Goal: Obtain resource: Download file/media

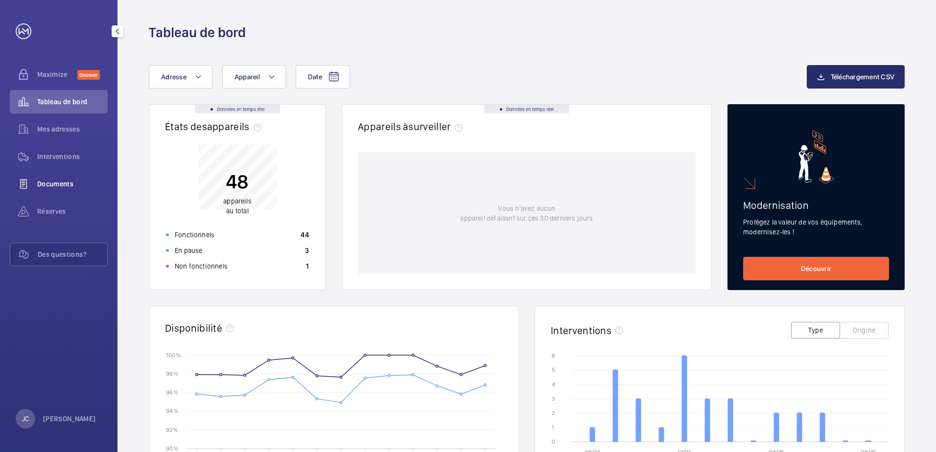
click at [70, 183] on span "Documents" at bounding box center [72, 184] width 70 height 10
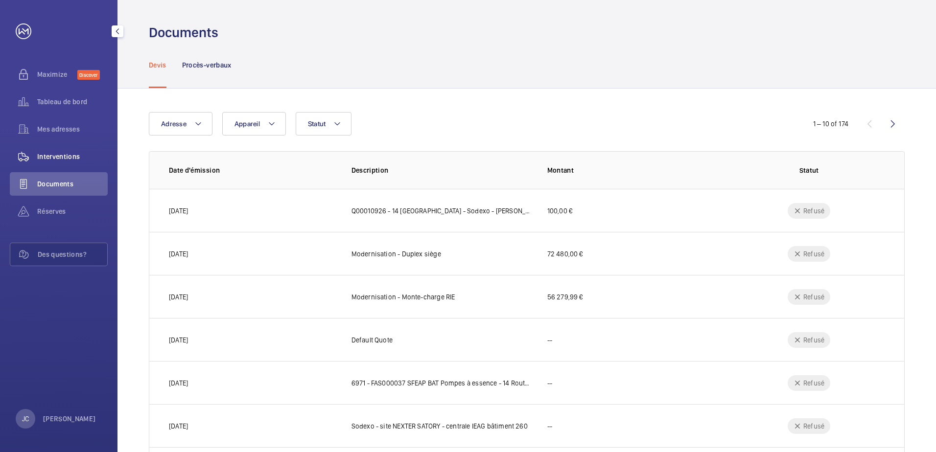
click at [62, 159] on span "Interventions" at bounding box center [72, 157] width 70 height 10
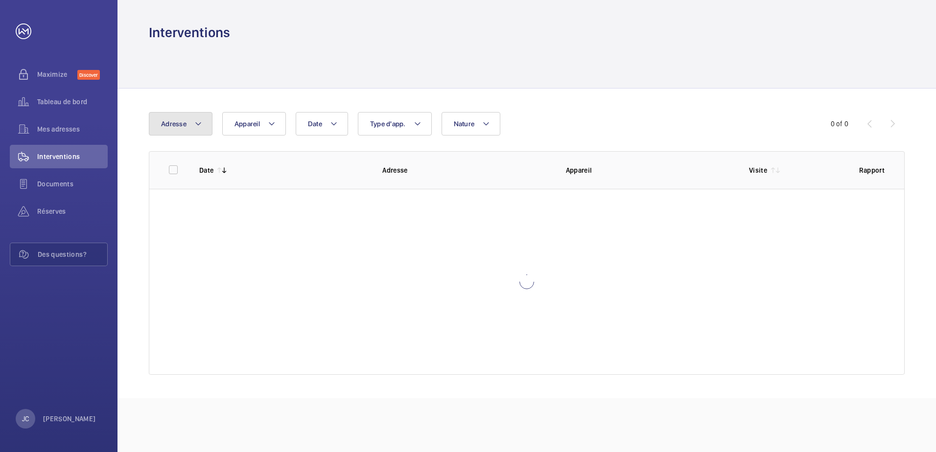
click at [195, 122] on mat-icon at bounding box center [198, 124] width 8 height 12
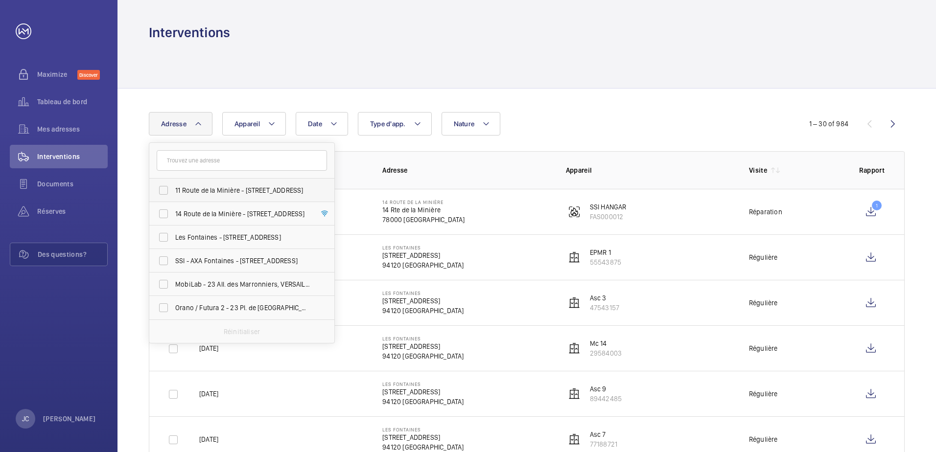
click at [160, 193] on label "11 Route de la Minière - 11 Rte de la Minière, VERSAILLES 78000" at bounding box center [234, 190] width 170 height 23
click at [160, 193] on input "11 Route de la Minière - 11 Rte de la Minière, VERSAILLES 78000" at bounding box center [164, 191] width 20 height 20
checkbox input "true"
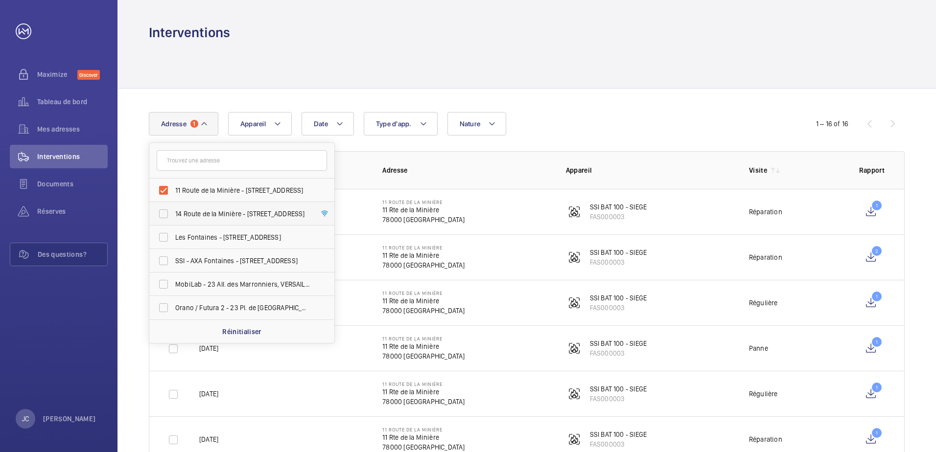
click at [163, 213] on label "14 Route de la Minière - 14 Rte de la Minière, VERSAILLES 78000" at bounding box center [234, 213] width 170 height 23
click at [163, 213] on input "14 Route de la Minière - 14 Rte de la Minière, VERSAILLES 78000" at bounding box center [164, 214] width 20 height 20
checkbox input "true"
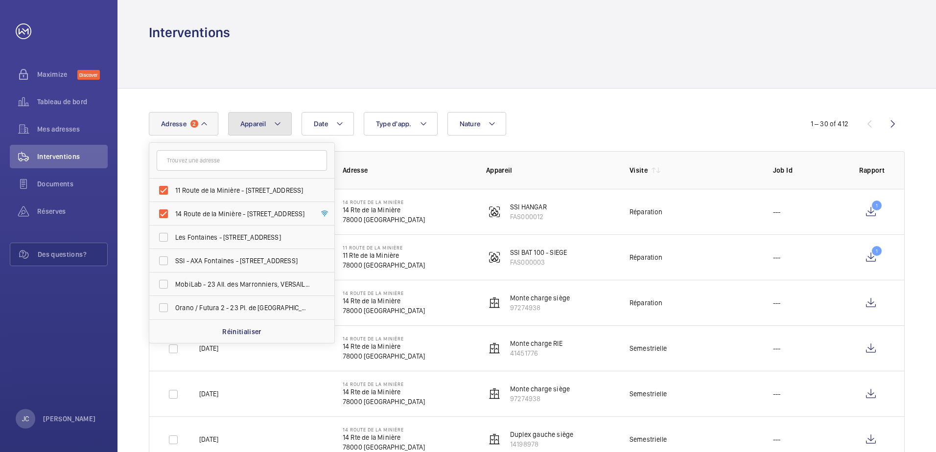
click at [279, 122] on mat-icon at bounding box center [278, 124] width 8 height 12
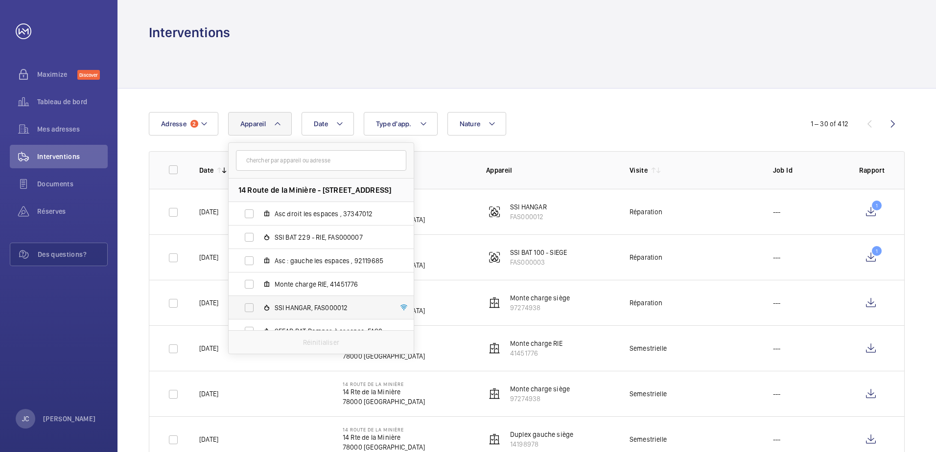
click at [251, 309] on label "SSI HANGAR, FAS000012" at bounding box center [313, 307] width 169 height 23
click at [251, 309] on input "SSI HANGAR, FAS000012" at bounding box center [249, 308] width 20 height 20
checkbox input "true"
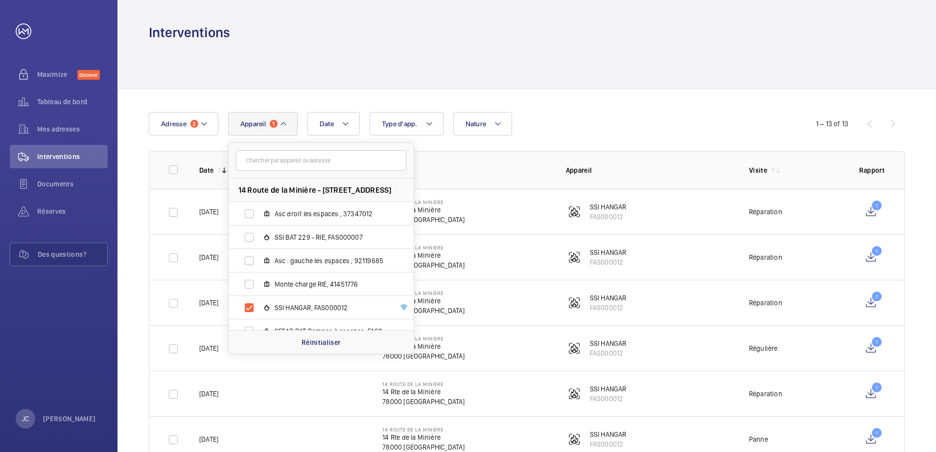
click at [133, 321] on div "Date Adresse 2 Appareil 1 14 Route de la Minière - 14 Rte de la Minière, 78000 …" at bounding box center [526, 447] width 819 height 716
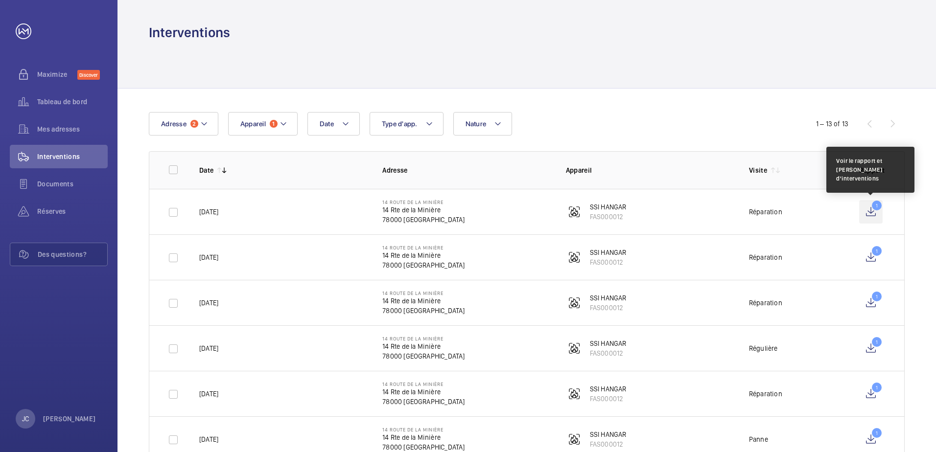
click at [875, 205] on wm-front-icon-button "1" at bounding box center [870, 211] width 23 height 23
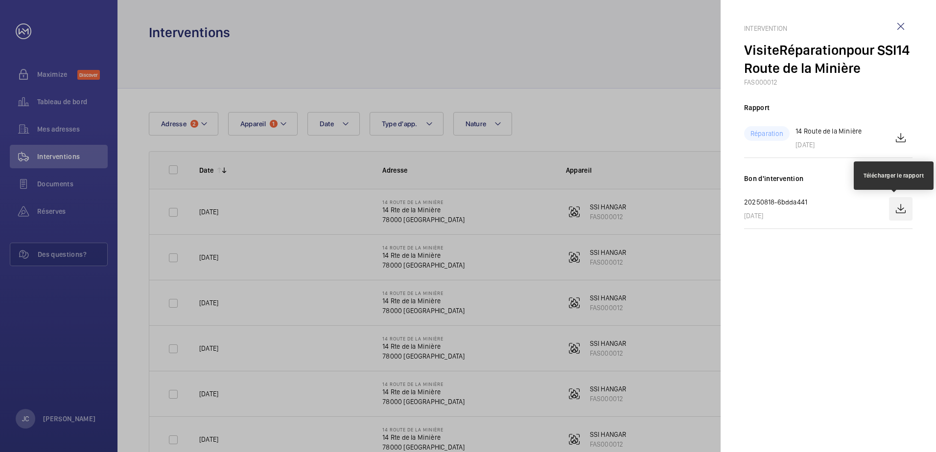
click at [902, 210] on wm-front-icon-button at bounding box center [900, 208] width 23 height 23
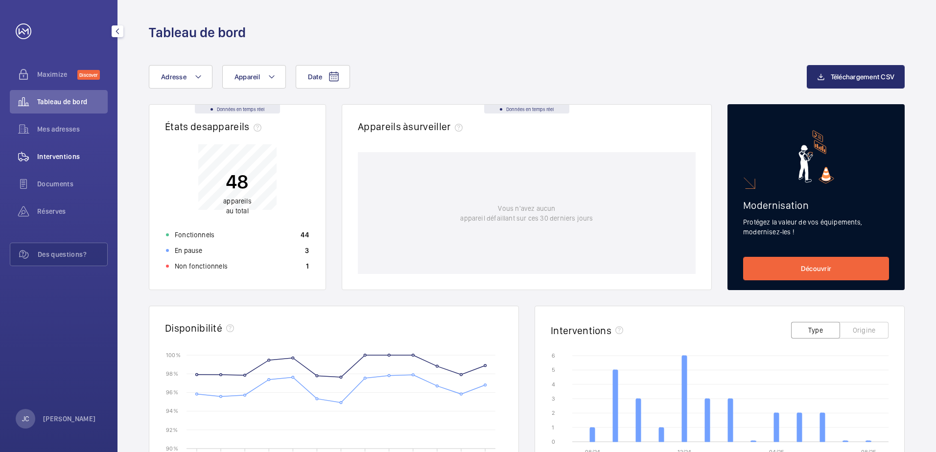
click at [53, 155] on span "Interventions" at bounding box center [72, 157] width 70 height 10
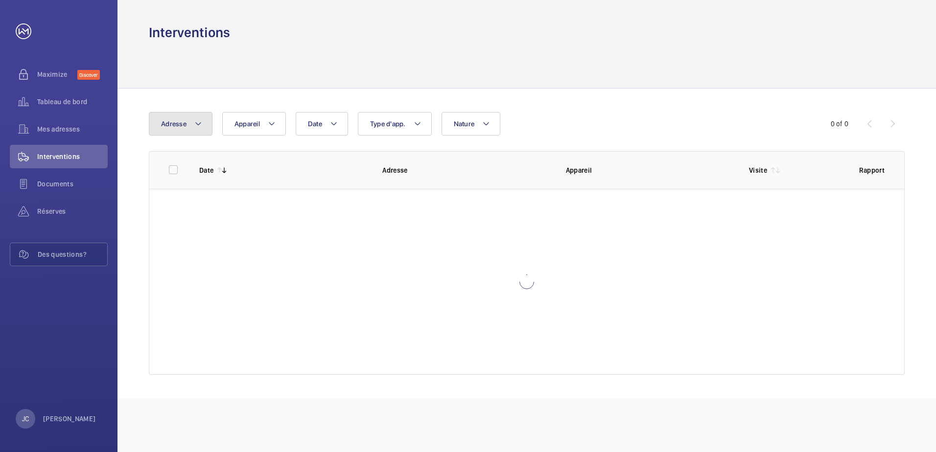
click at [198, 123] on mat-icon at bounding box center [198, 124] width 8 height 12
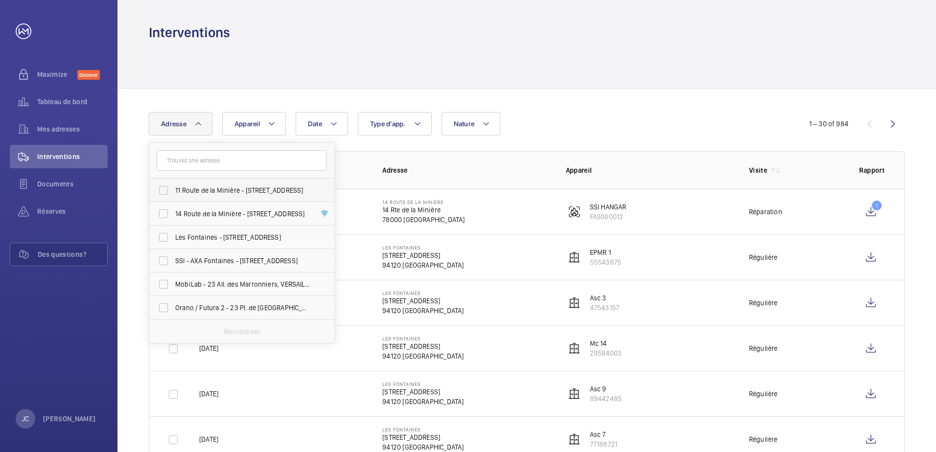
click at [163, 192] on label "11 Route de la Minière - 11 Rte de la Minière, VERSAILLES 78000" at bounding box center [234, 190] width 170 height 23
click at [163, 192] on input "11 Route de la Minière - 11 Rte de la Minière, VERSAILLES 78000" at bounding box center [164, 191] width 20 height 20
checkbox input "true"
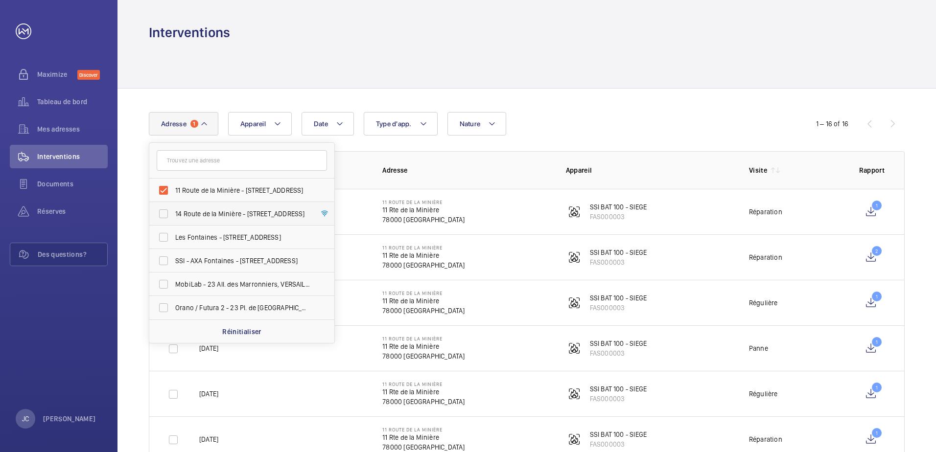
click at [162, 212] on label "14 Route de la Minière - 14 Rte de la Minière, VERSAILLES 78000" at bounding box center [234, 213] width 170 height 23
click at [162, 212] on input "14 Route de la Minière - 14 Rte de la Minière, VERSAILLES 78000" at bounding box center [164, 214] width 20 height 20
checkbox input "true"
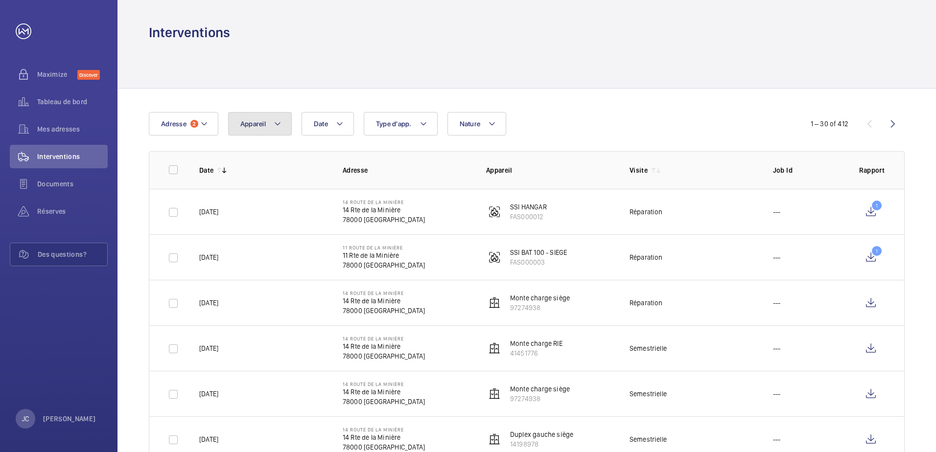
click at [278, 122] on mat-icon at bounding box center [278, 124] width 8 height 12
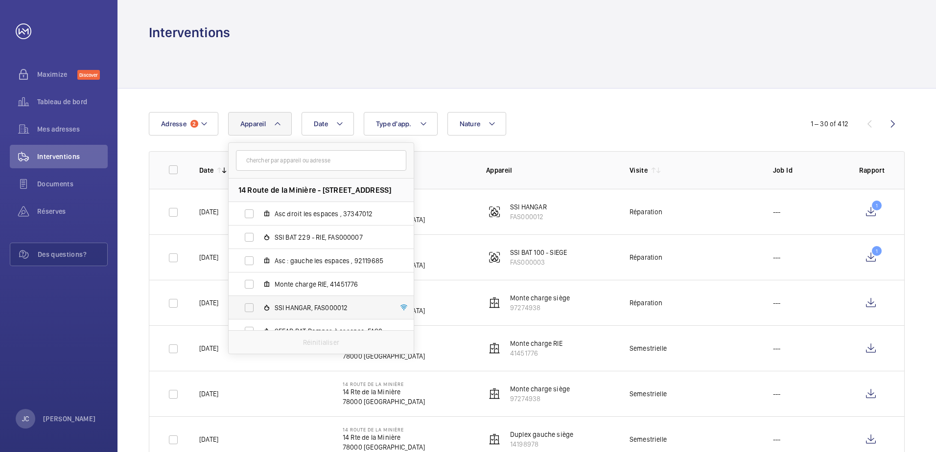
click at [246, 307] on label "SSI HANGAR, FAS000012" at bounding box center [313, 307] width 169 height 23
click at [246, 307] on input "SSI HANGAR, FAS000012" at bounding box center [249, 308] width 20 height 20
checkbox input "true"
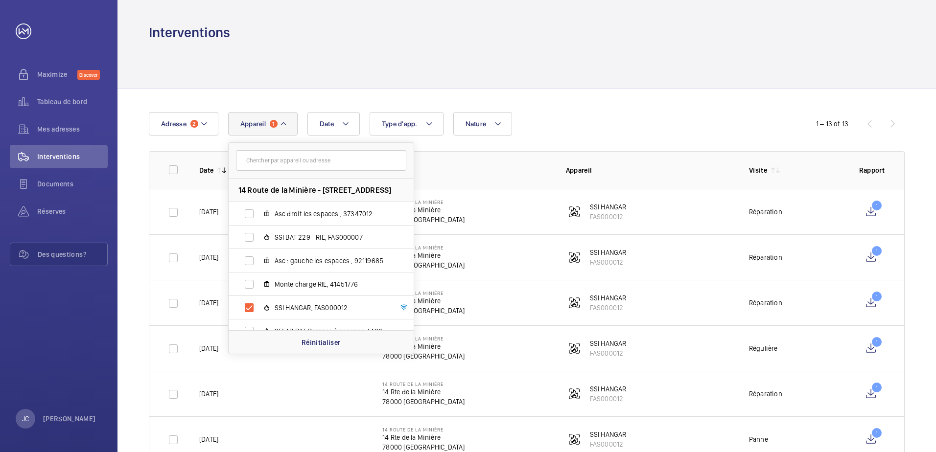
click at [641, 103] on div "Date Adresse 2 Appareil 1 14 Route de la Minière - 14 Rte de la Minière, 78000 …" at bounding box center [526, 447] width 819 height 716
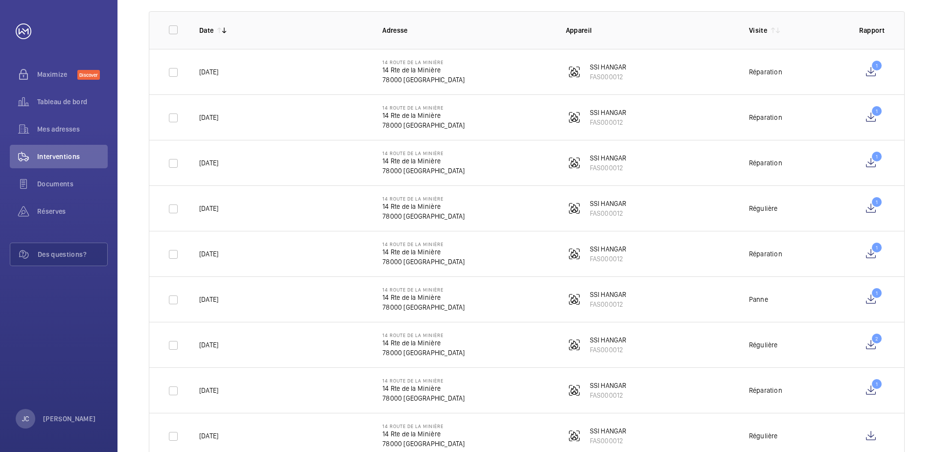
scroll to position [147, 0]
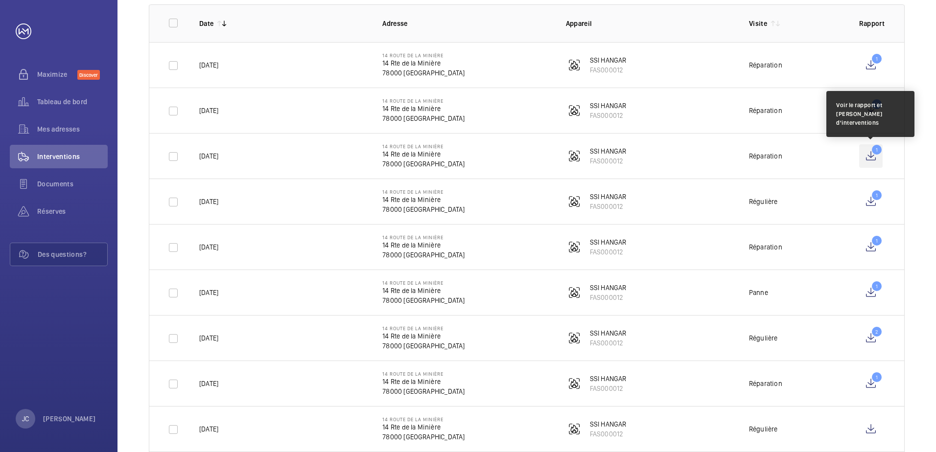
click at [869, 159] on wm-front-icon-button "1" at bounding box center [870, 155] width 23 height 23
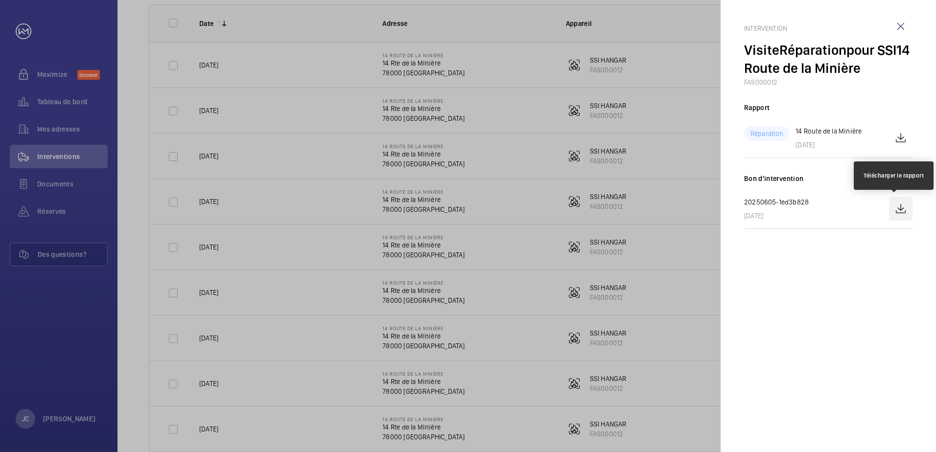
click at [903, 210] on wm-front-icon-button at bounding box center [900, 208] width 23 height 23
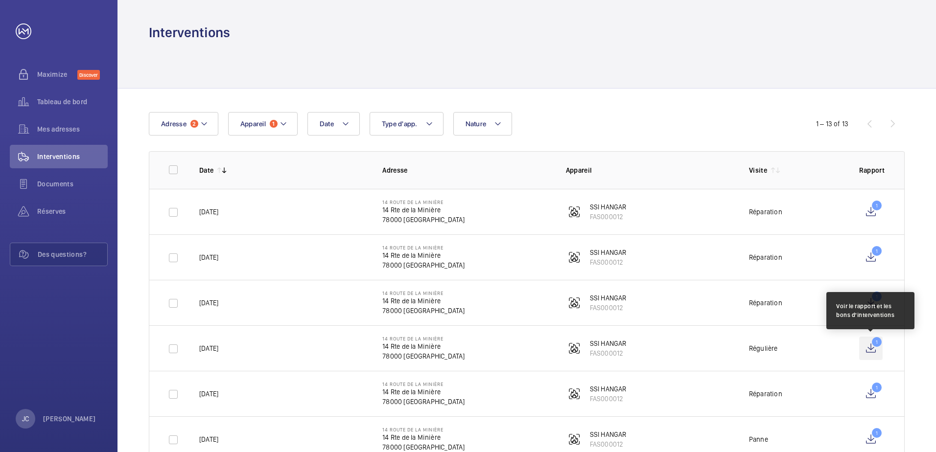
click at [870, 349] on wm-front-icon-button "1" at bounding box center [870, 348] width 23 height 23
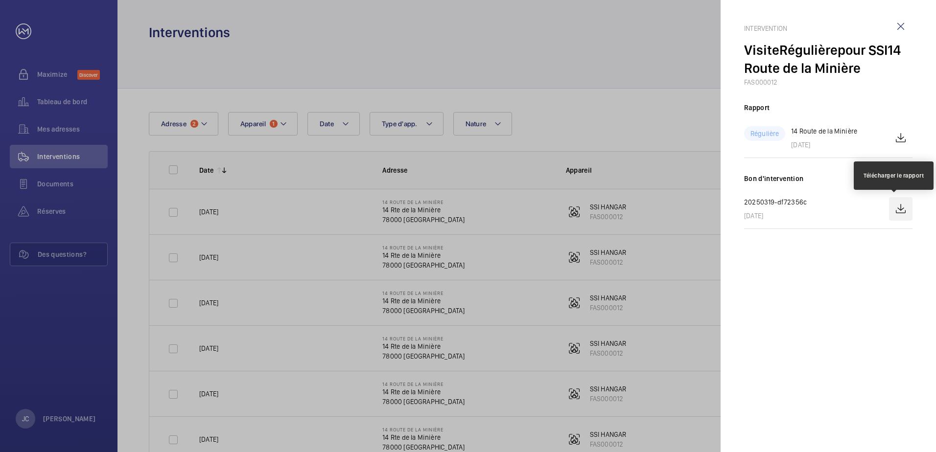
click at [904, 208] on wm-front-icon-button at bounding box center [900, 208] width 23 height 23
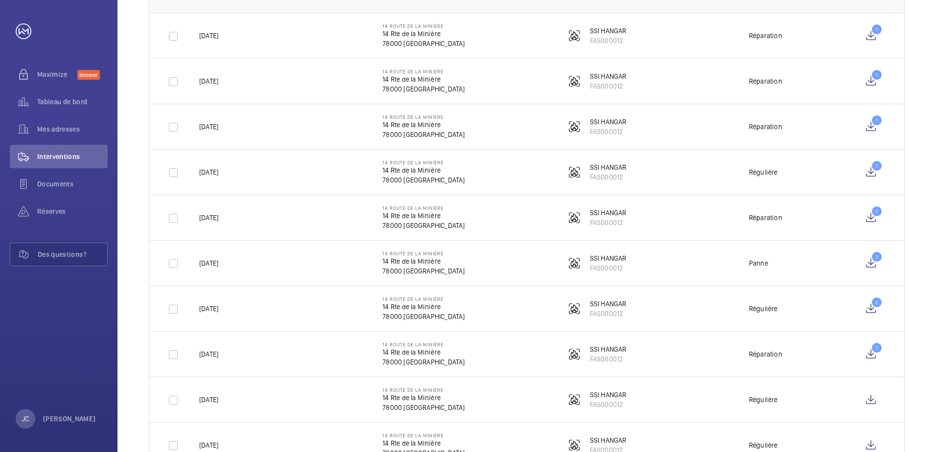
scroll to position [196, 0]
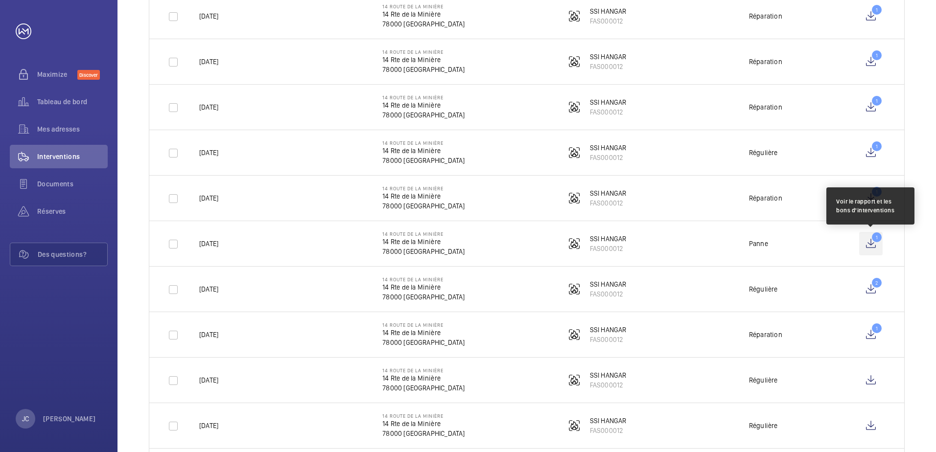
click at [875, 245] on wm-front-icon-button "1" at bounding box center [870, 243] width 23 height 23
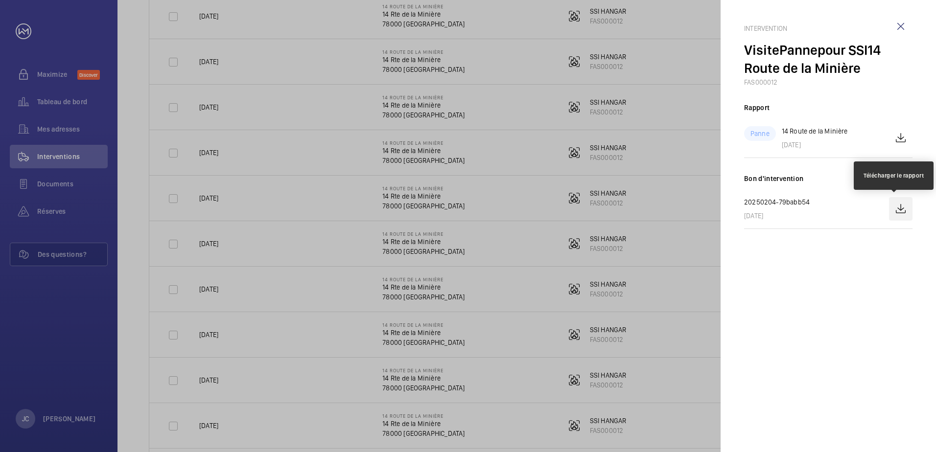
click at [898, 208] on wm-front-icon-button at bounding box center [900, 208] width 23 height 23
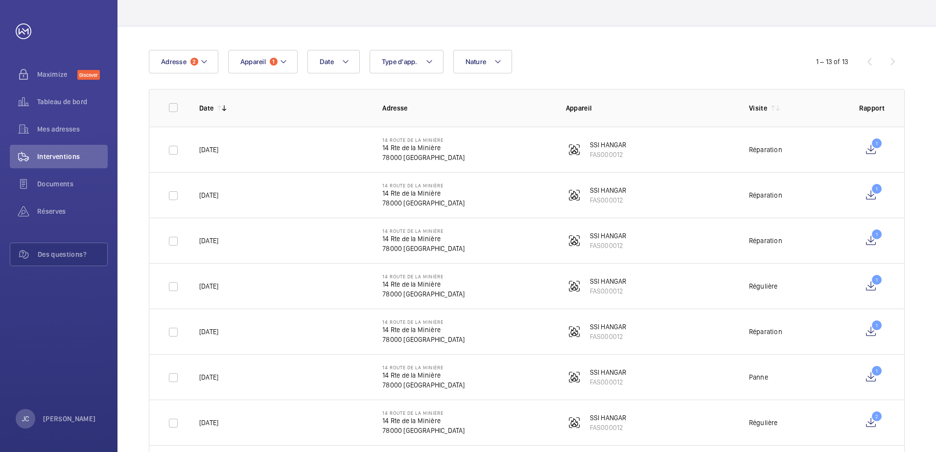
scroll to position [98, 0]
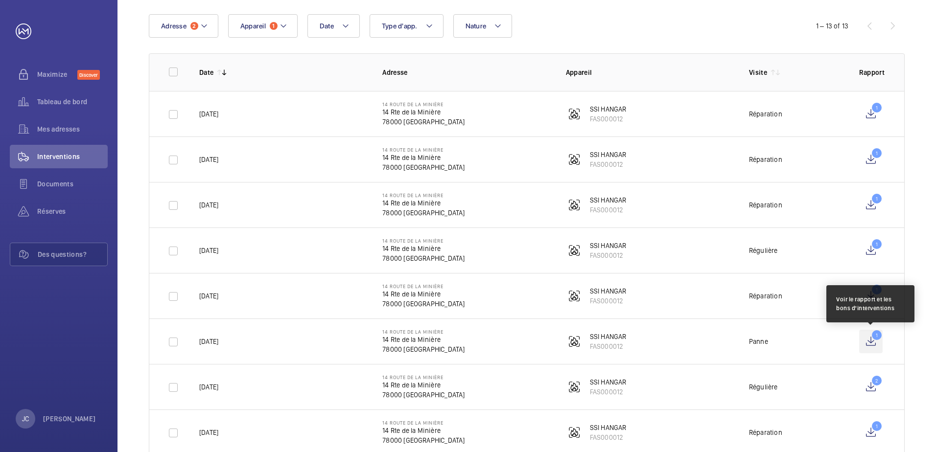
click at [873, 338] on wm-front-icon-button "1" at bounding box center [870, 341] width 23 height 23
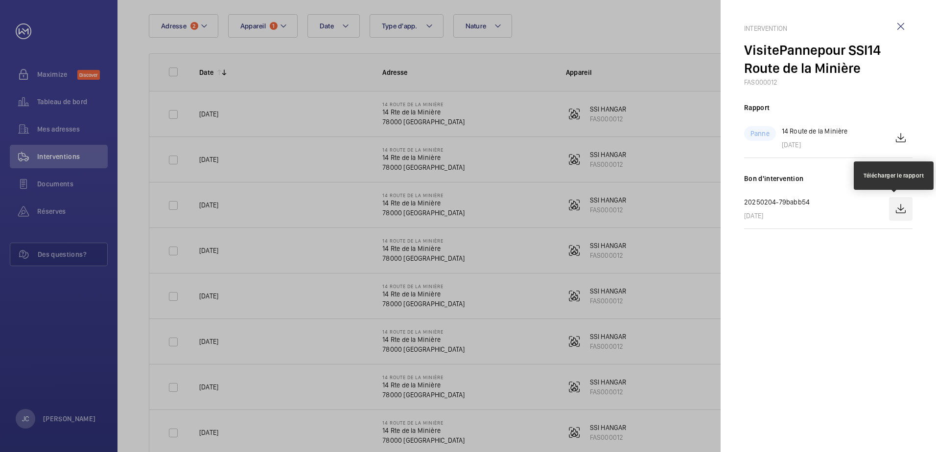
click at [897, 209] on wm-front-icon-button at bounding box center [900, 208] width 23 height 23
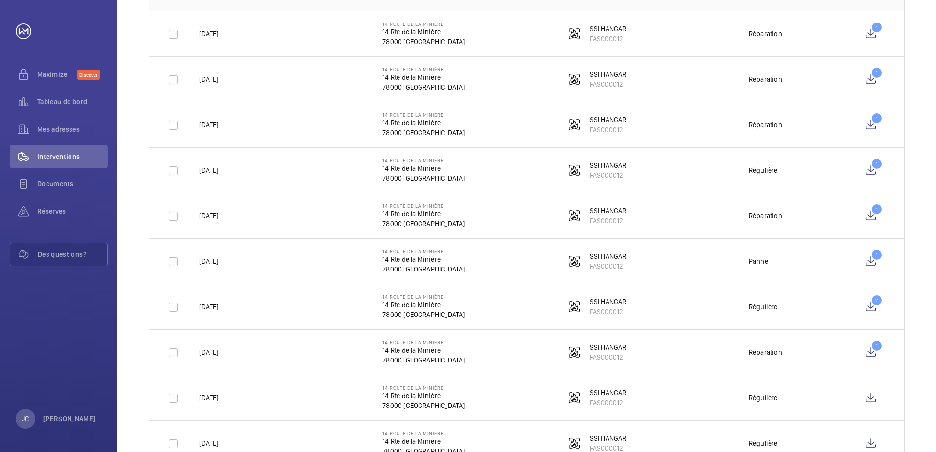
scroll to position [196, 0]
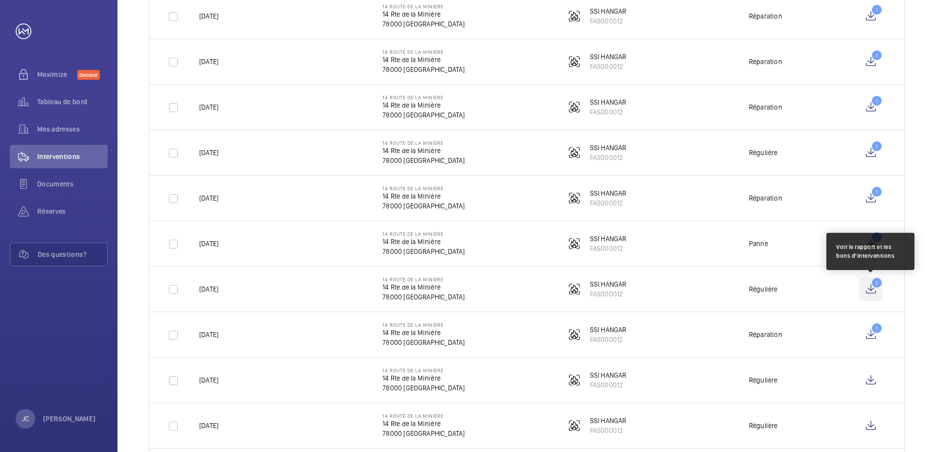
click at [874, 292] on wm-front-icon-button "2" at bounding box center [870, 289] width 23 height 23
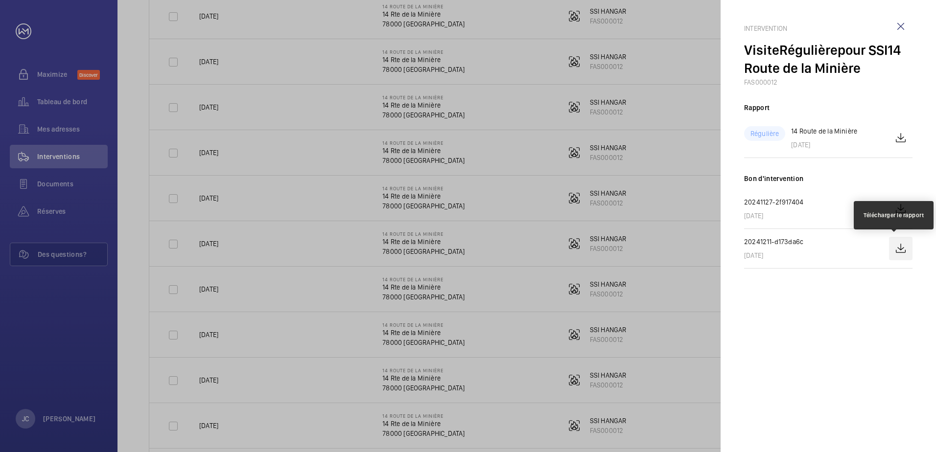
click at [900, 253] on wm-front-icon-button at bounding box center [900, 248] width 23 height 23
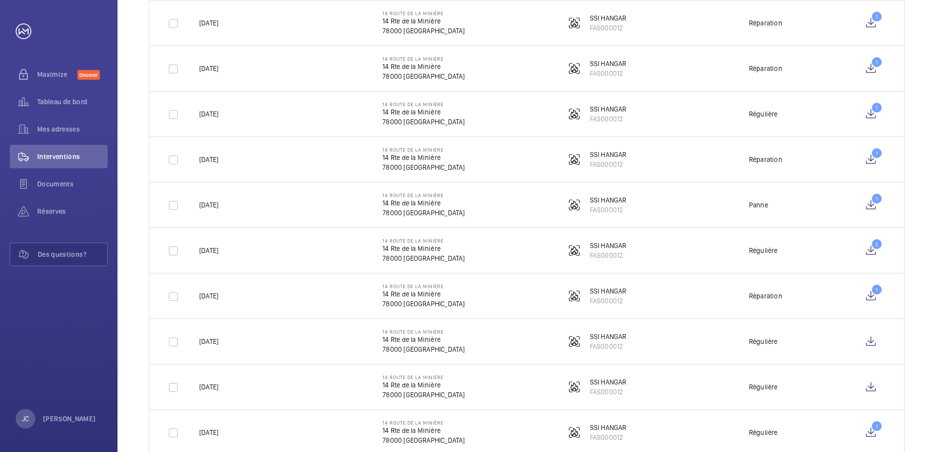
scroll to position [245, 0]
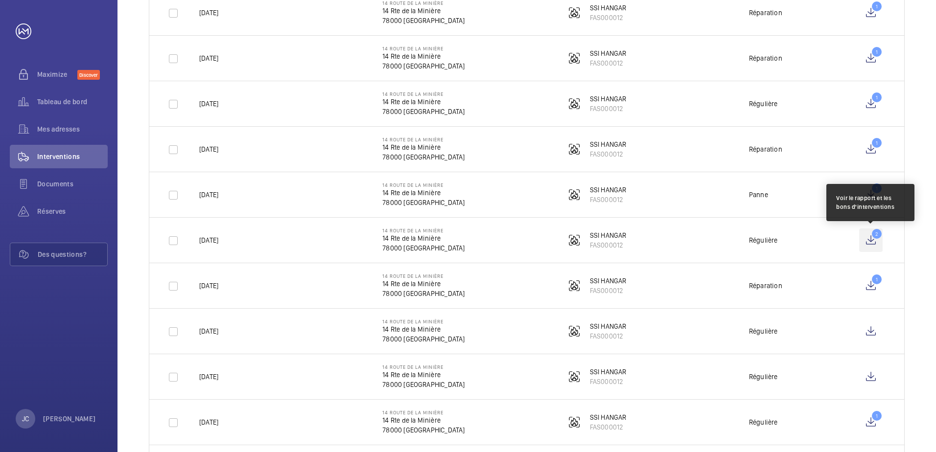
click at [873, 240] on wm-front-icon-button "2" at bounding box center [870, 240] width 23 height 23
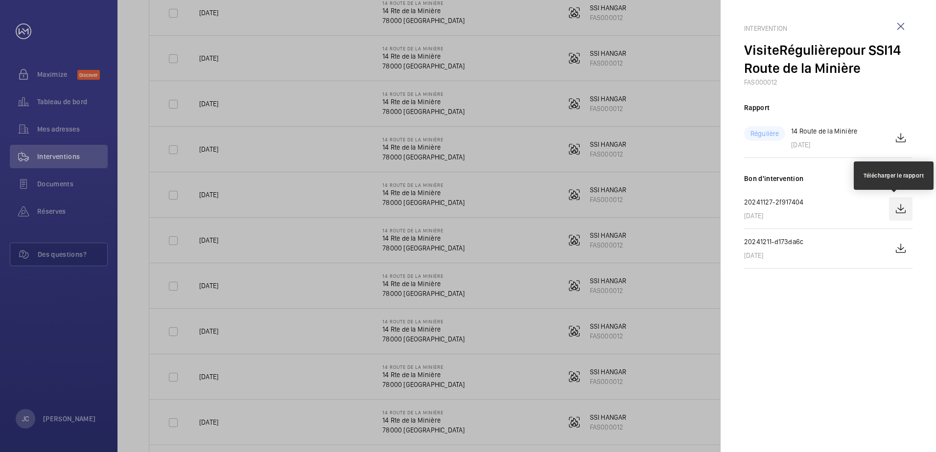
click at [900, 216] on wm-front-icon-button at bounding box center [900, 208] width 23 height 23
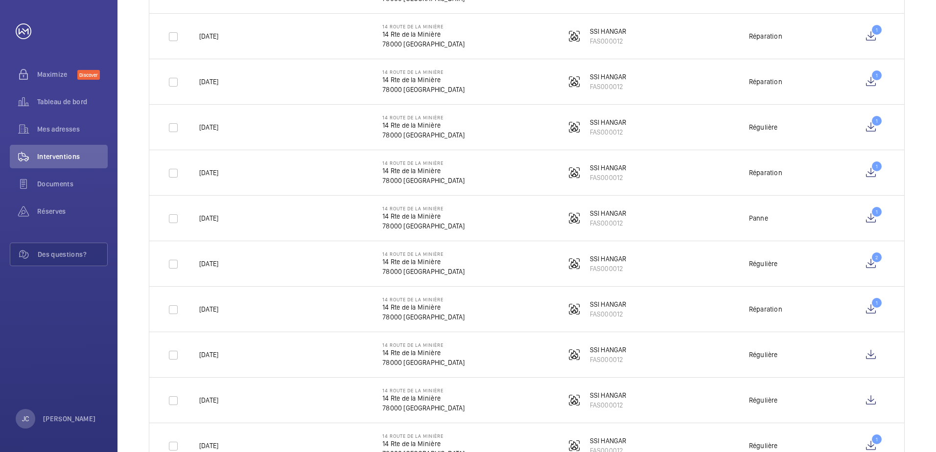
scroll to position [245, 0]
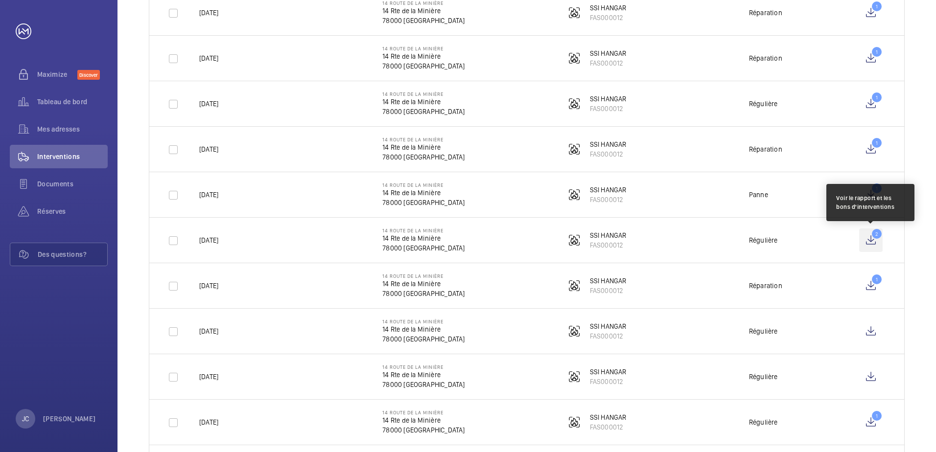
click at [870, 246] on wm-front-icon-button "2" at bounding box center [870, 240] width 23 height 23
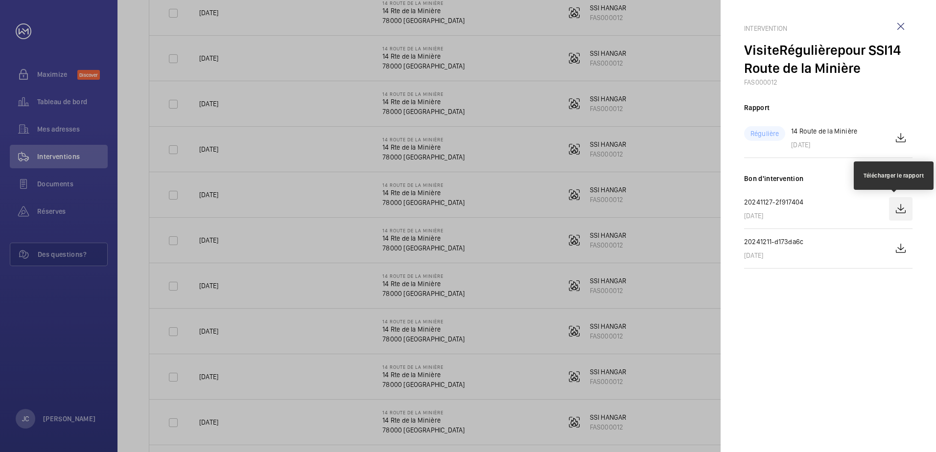
click at [905, 208] on wm-front-icon-button at bounding box center [900, 208] width 23 height 23
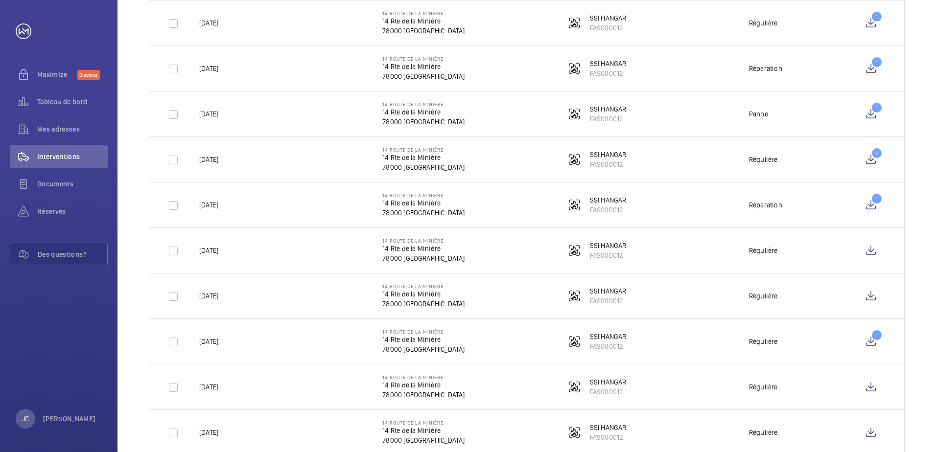
scroll to position [343, 0]
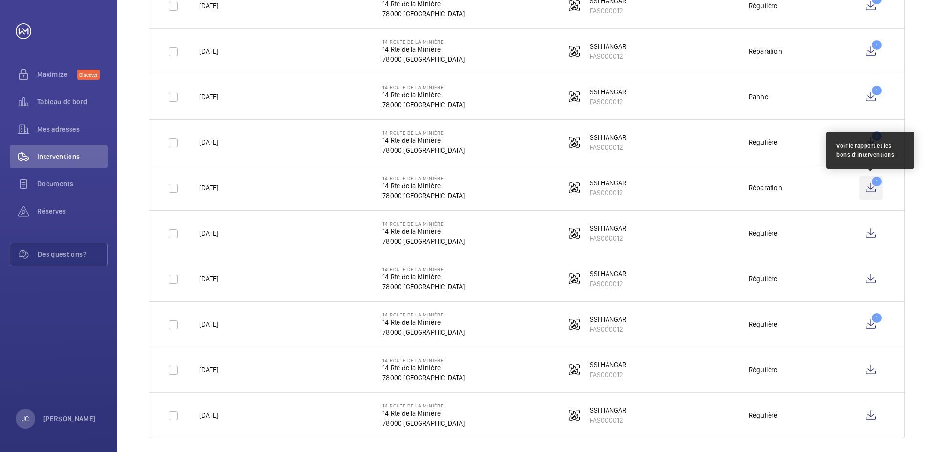
click at [870, 186] on wm-front-icon-button "1" at bounding box center [870, 187] width 23 height 23
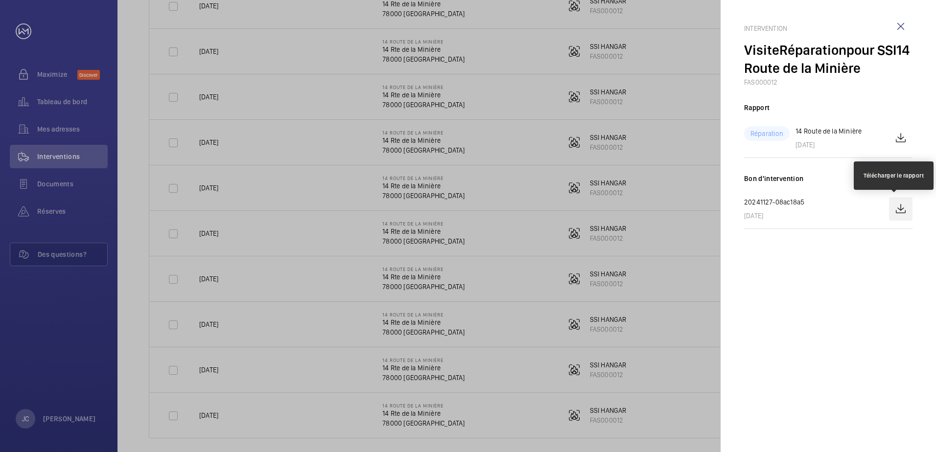
click at [899, 210] on wm-front-icon-button at bounding box center [900, 208] width 23 height 23
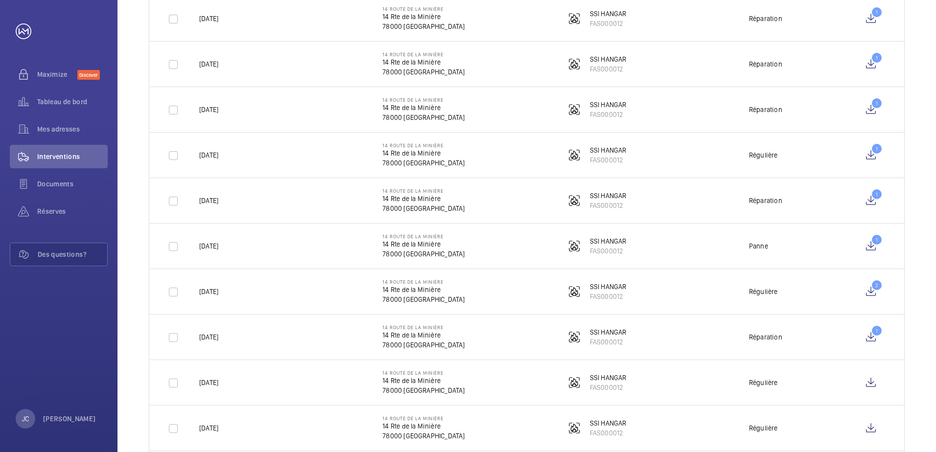
scroll to position [59, 0]
